Goal: Information Seeking & Learning: Understand process/instructions

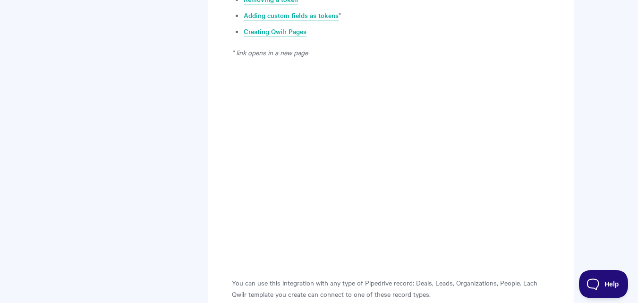
scroll to position [378, 0]
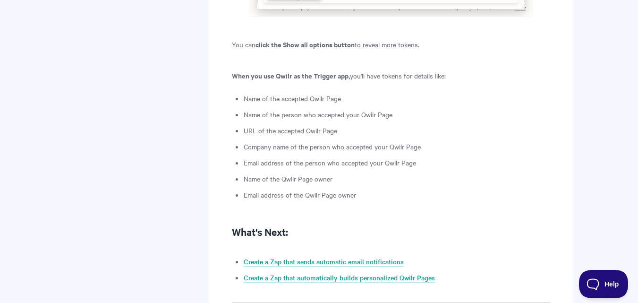
scroll to position [2311, 0]
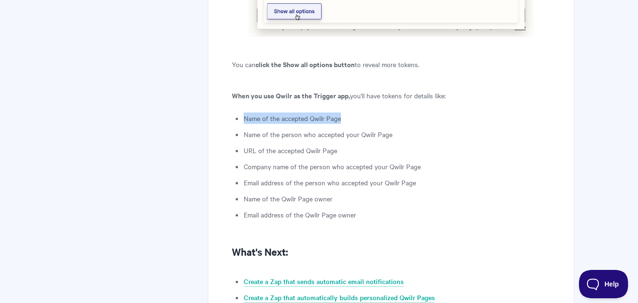
drag, startPoint x: 241, startPoint y: 111, endPoint x: 349, endPoint y: 107, distance: 107.7
drag, startPoint x: 229, startPoint y: 83, endPoint x: 465, endPoint y: 78, distance: 235.6
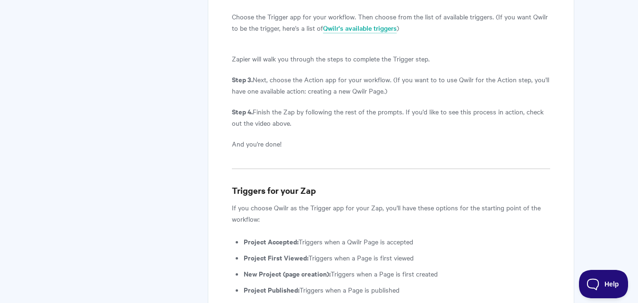
scroll to position [1603, 0]
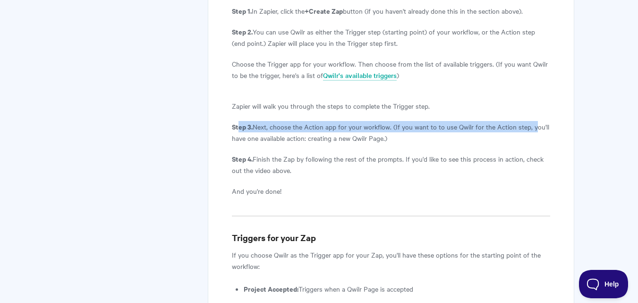
drag, startPoint x: 240, startPoint y: 115, endPoint x: 532, endPoint y: 110, distance: 292.7
click at [532, 121] on p "Step 3. Next, choose the Action app for your workflow. (If you want to to use Q…" at bounding box center [391, 132] width 318 height 23
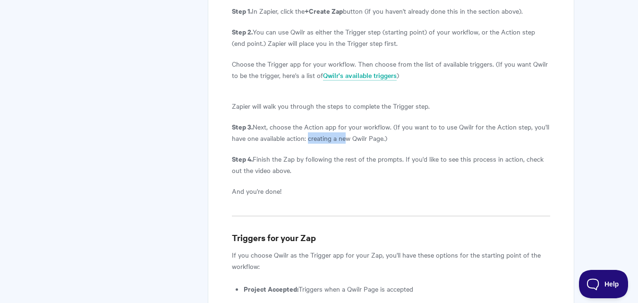
drag, startPoint x: 309, startPoint y: 130, endPoint x: 345, endPoint y: 125, distance: 36.3
click at [346, 124] on p "Step 3. Next, choose the Action app for your workflow. (If you want to to use Q…" at bounding box center [391, 132] width 318 height 23
click at [279, 153] on p "Step 4. Finish the Zap by following the rest of the prompts. If you'd like to s…" at bounding box center [391, 164] width 318 height 23
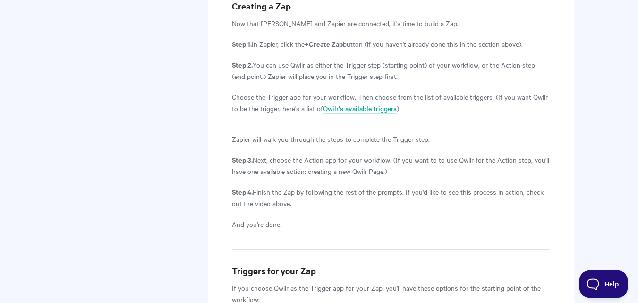
scroll to position [1555, 0]
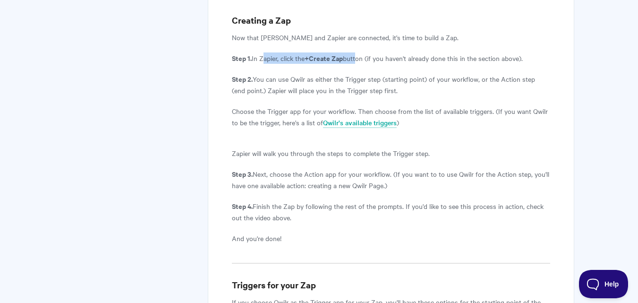
drag, startPoint x: 261, startPoint y: 47, endPoint x: 341, endPoint y: 51, distance: 79.8
click at [355, 52] on p "Step 1. In Zapier, click the +Create Zap button (if you haven't already done th…" at bounding box center [391, 57] width 318 height 11
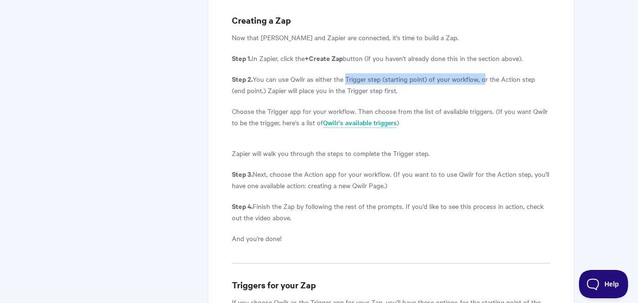
drag, startPoint x: 345, startPoint y: 70, endPoint x: 474, endPoint y: 78, distance: 129.6
click at [480, 73] on p "Step 2. You can use Qwilr as either the Trigger step (starting point) of your w…" at bounding box center [391, 84] width 318 height 23
drag, startPoint x: 424, startPoint y: 194, endPoint x: 513, endPoint y: 201, distance: 89.0
click at [513, 201] on p "Step 4. Finish the Zap by following the rest of the prompts. If you'd like to s…" at bounding box center [391, 211] width 318 height 23
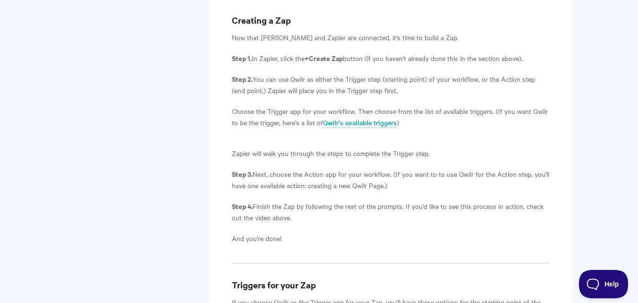
click at [498, 232] on p "And you're done!" at bounding box center [391, 237] width 318 height 11
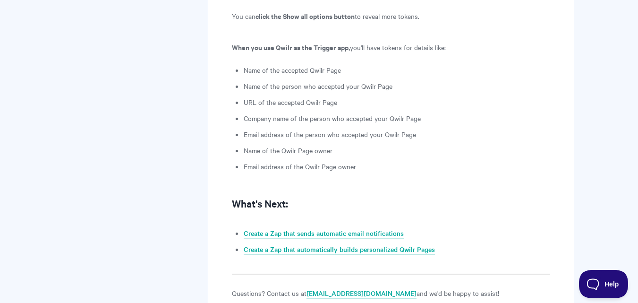
scroll to position [2358, 0]
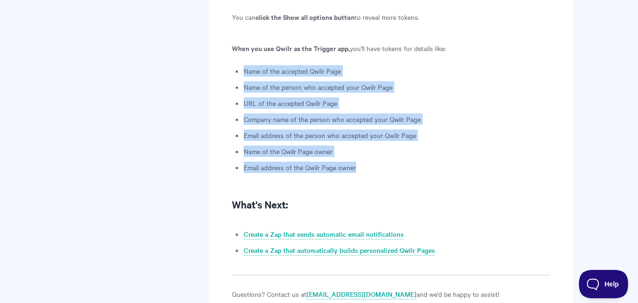
drag, startPoint x: 358, startPoint y: 153, endPoint x: 232, endPoint y: 59, distance: 157.8
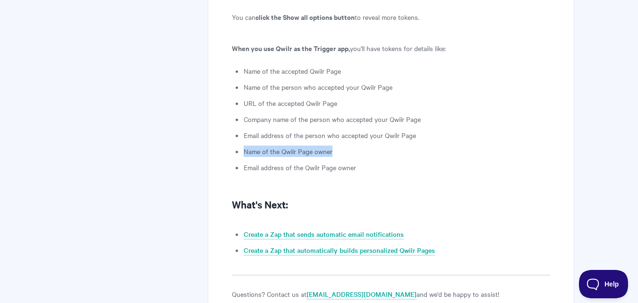
drag, startPoint x: 241, startPoint y: 141, endPoint x: 333, endPoint y: 138, distance: 92.6
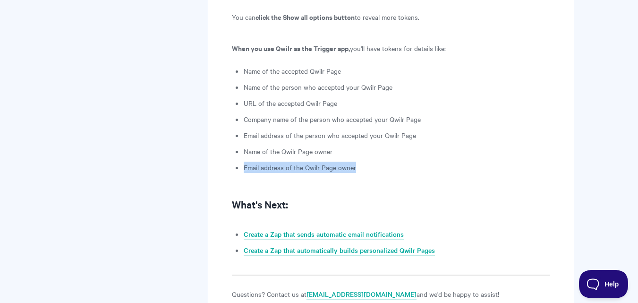
drag, startPoint x: 357, startPoint y: 160, endPoint x: 231, endPoint y: 157, distance: 126.1
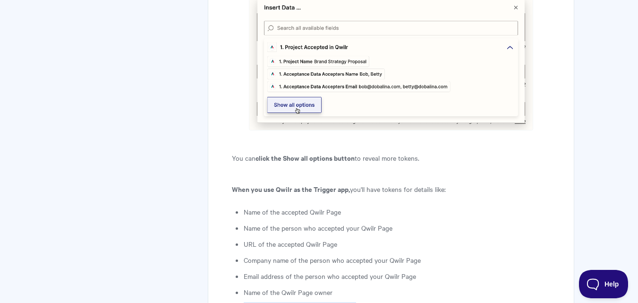
scroll to position [2216, 0]
click at [239, 185] on strong "When you use Qwilr as the Trigger app," at bounding box center [291, 190] width 118 height 10
drag, startPoint x: 235, startPoint y: 149, endPoint x: 422, endPoint y: 152, distance: 186.5
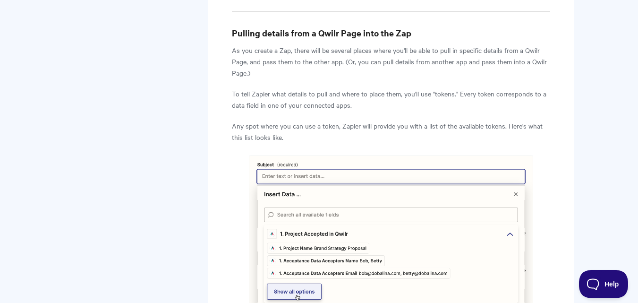
scroll to position [2027, 0]
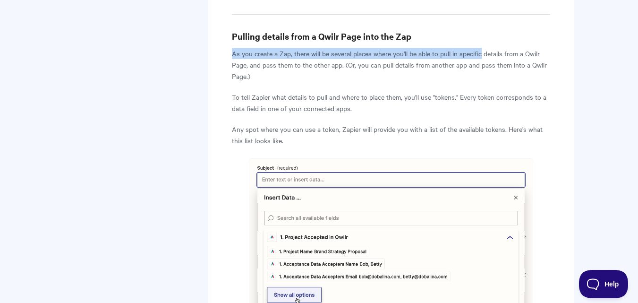
drag, startPoint x: 228, startPoint y: 43, endPoint x: 480, endPoint y: 44, distance: 252.1
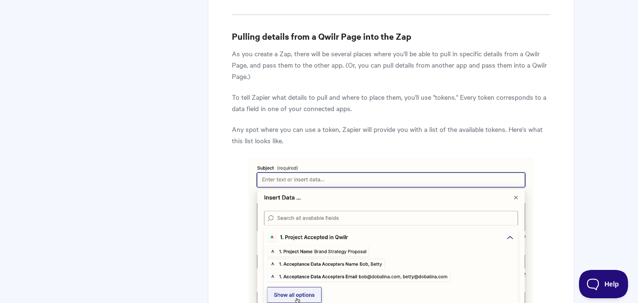
drag, startPoint x: 478, startPoint y: 75, endPoint x: 473, endPoint y: 77, distance: 4.9
